Goal: Task Accomplishment & Management: Complete application form

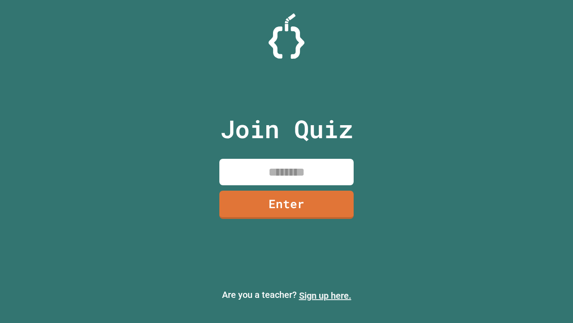
click at [325, 295] on link "Sign up here." at bounding box center [325, 295] width 52 height 11
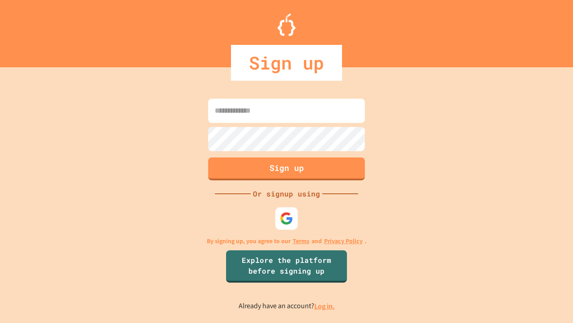
click at [325, 305] on link "Log in." at bounding box center [324, 305] width 21 height 9
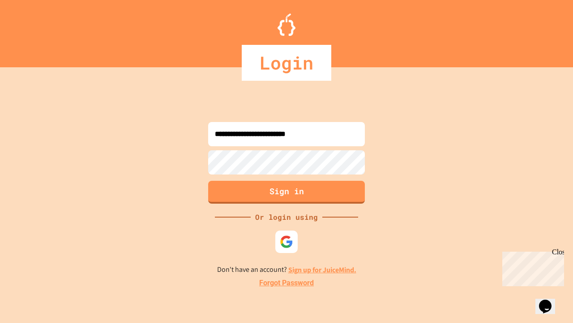
type input "**********"
